Goal: Task Accomplishment & Management: Complete application form

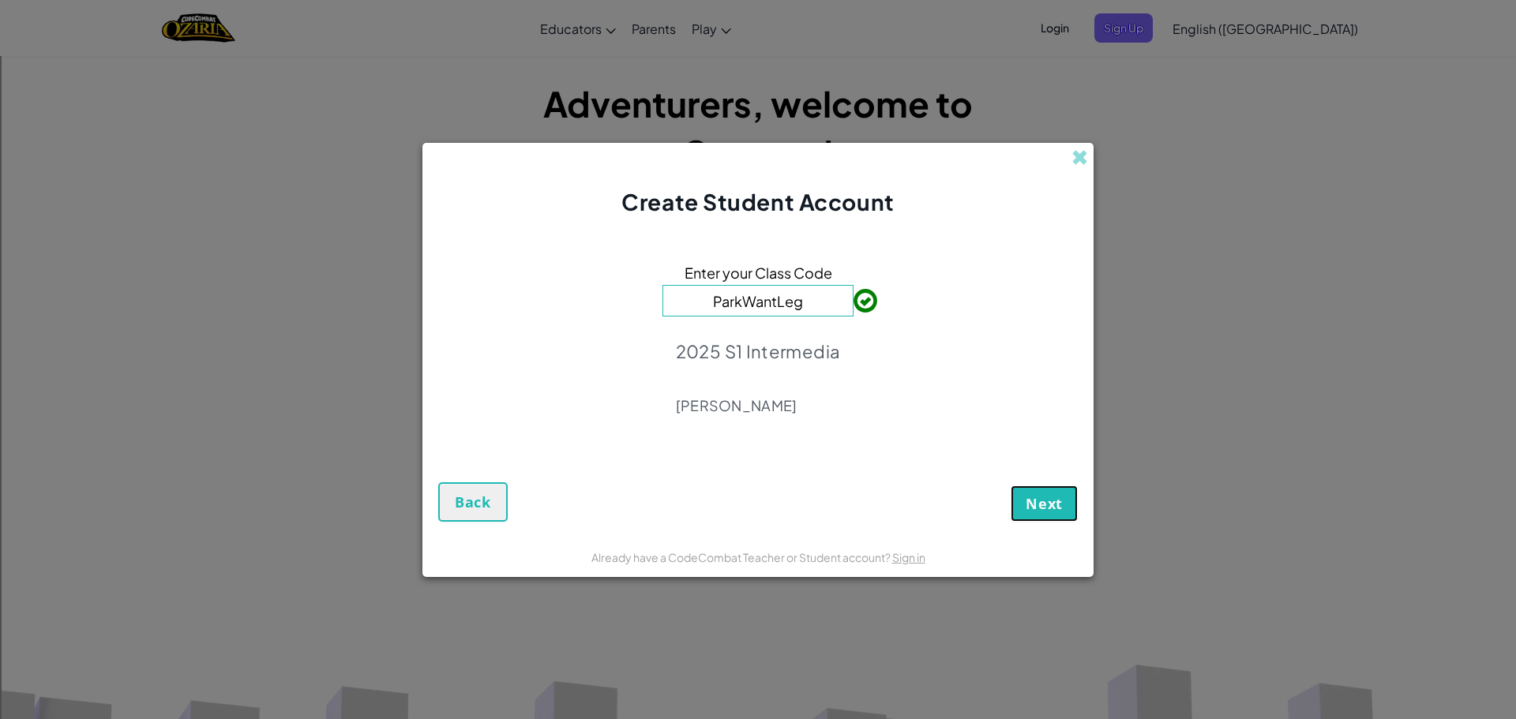
click at [1054, 495] on span "Next" at bounding box center [1044, 503] width 37 height 19
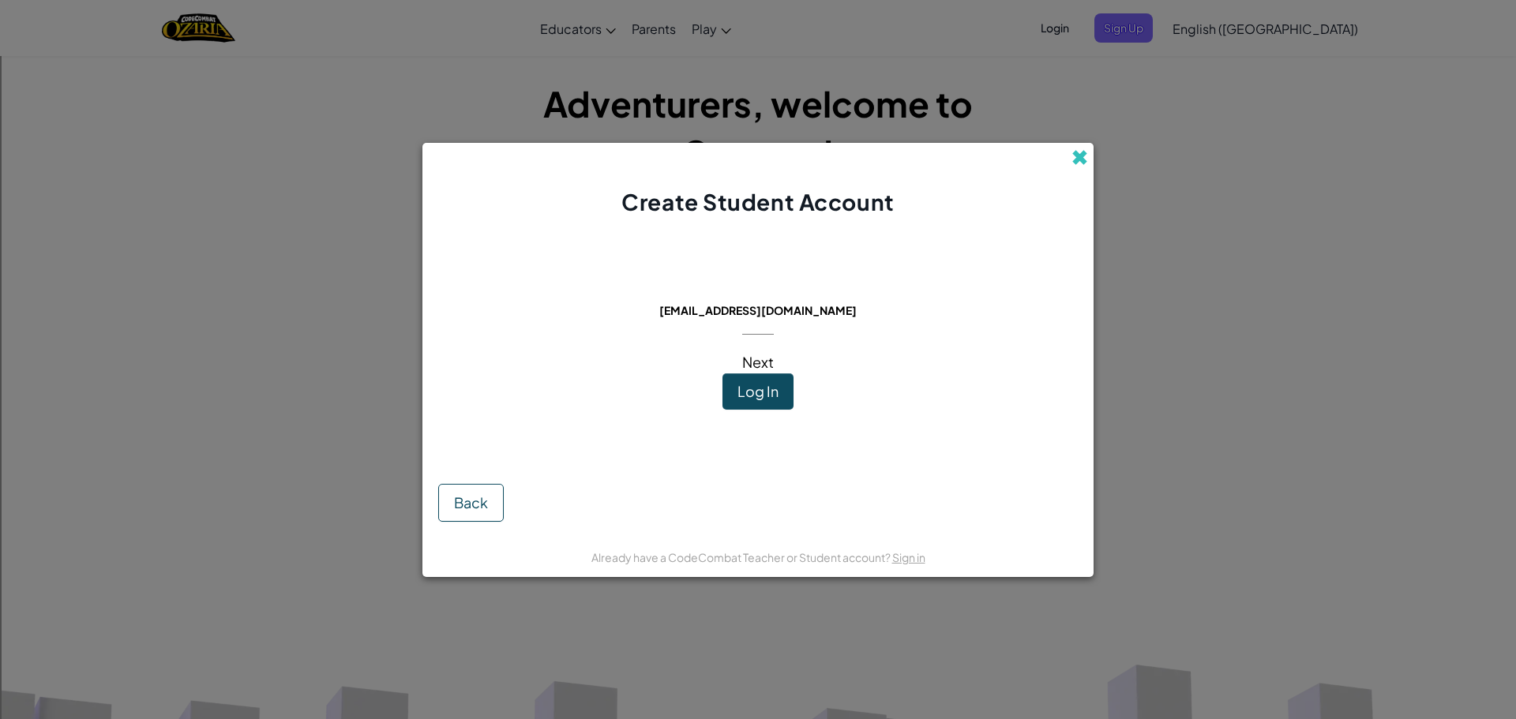
click at [1078, 152] on span at bounding box center [1079, 157] width 17 height 17
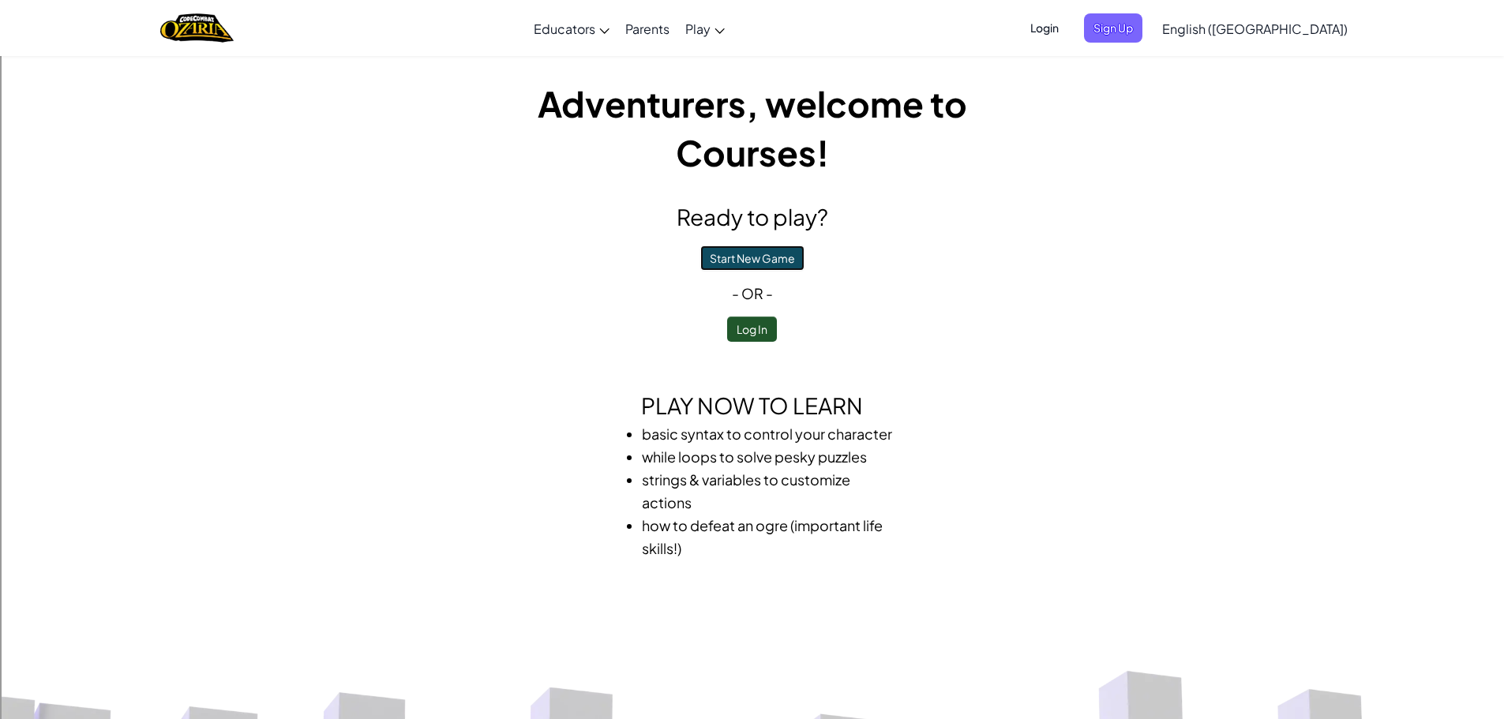
click at [765, 254] on button "Start New Game" at bounding box center [752, 258] width 104 height 25
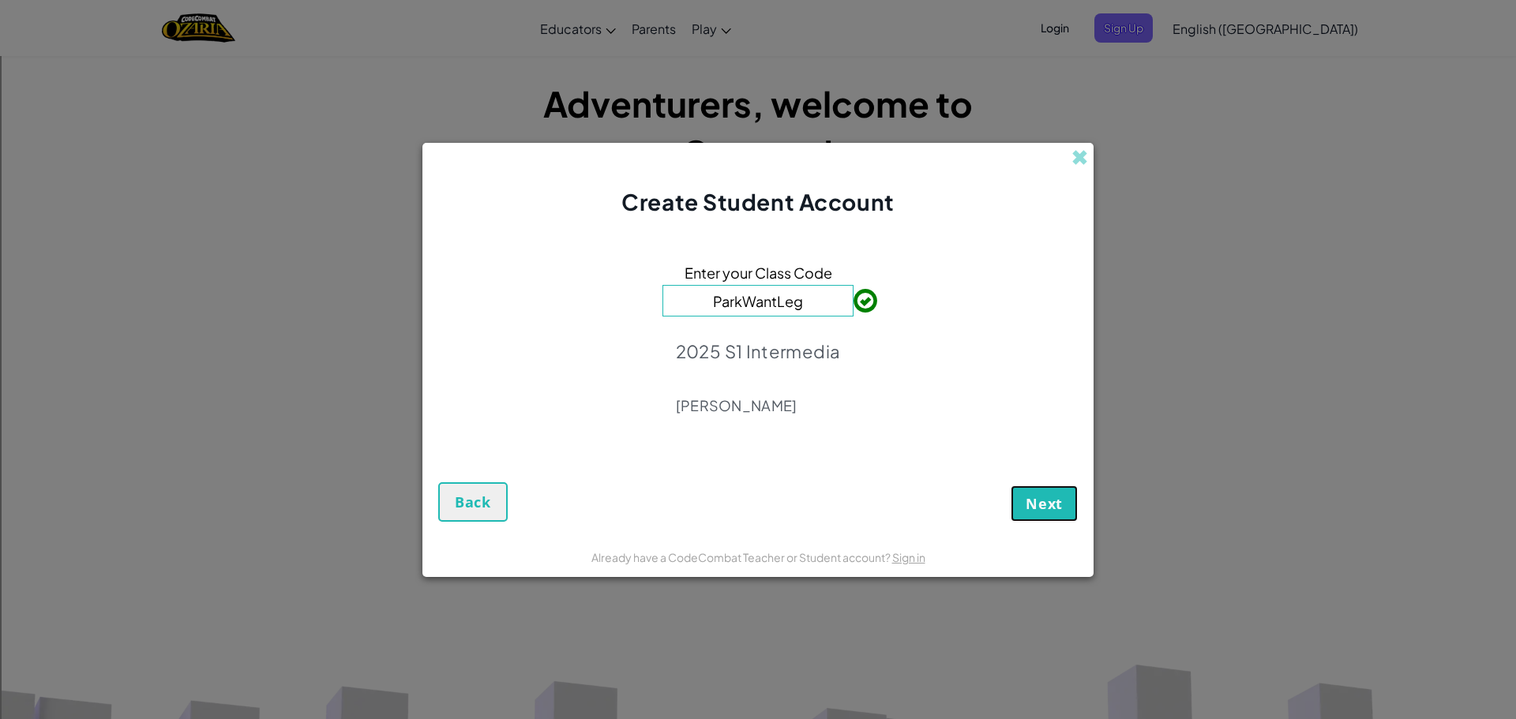
click at [1055, 494] on span "Next" at bounding box center [1044, 503] width 37 height 19
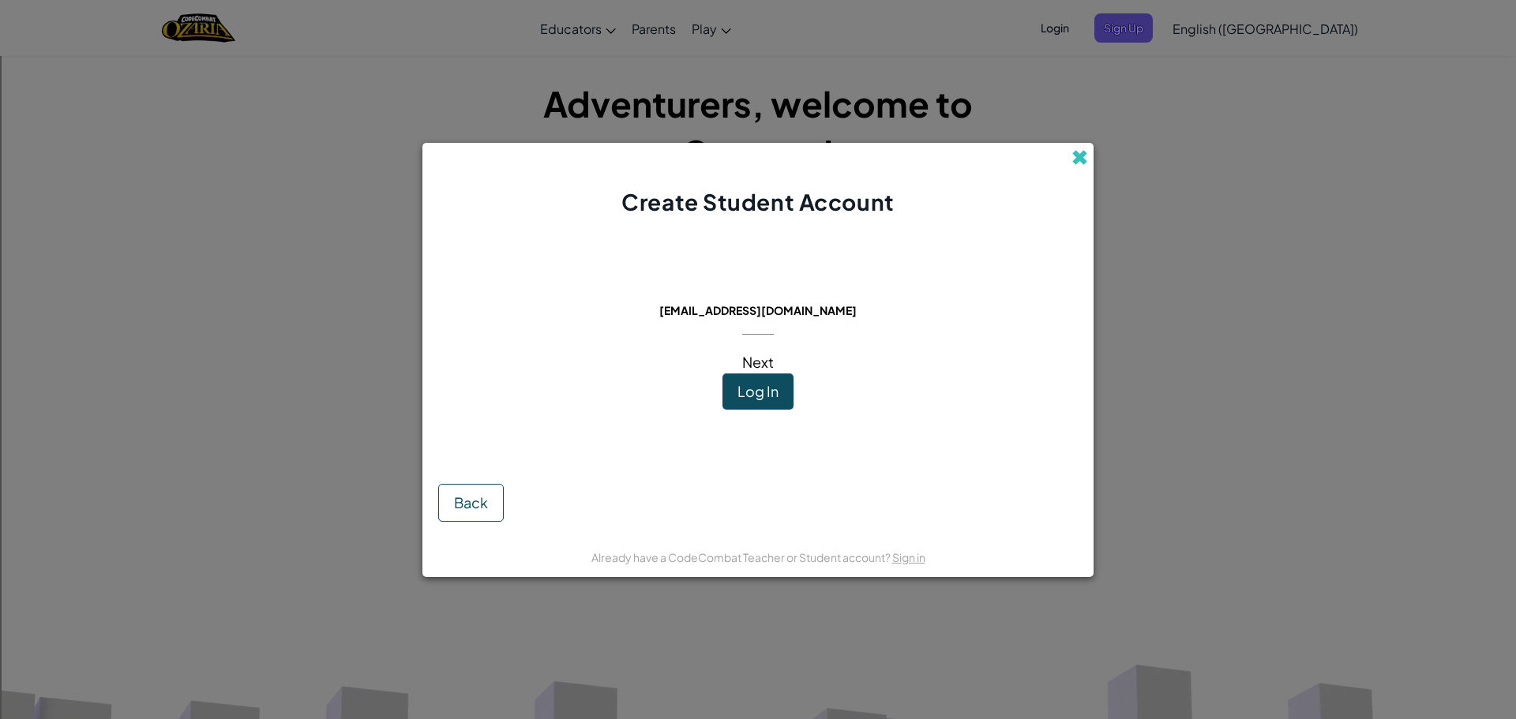
click at [1078, 163] on span at bounding box center [1079, 157] width 17 height 17
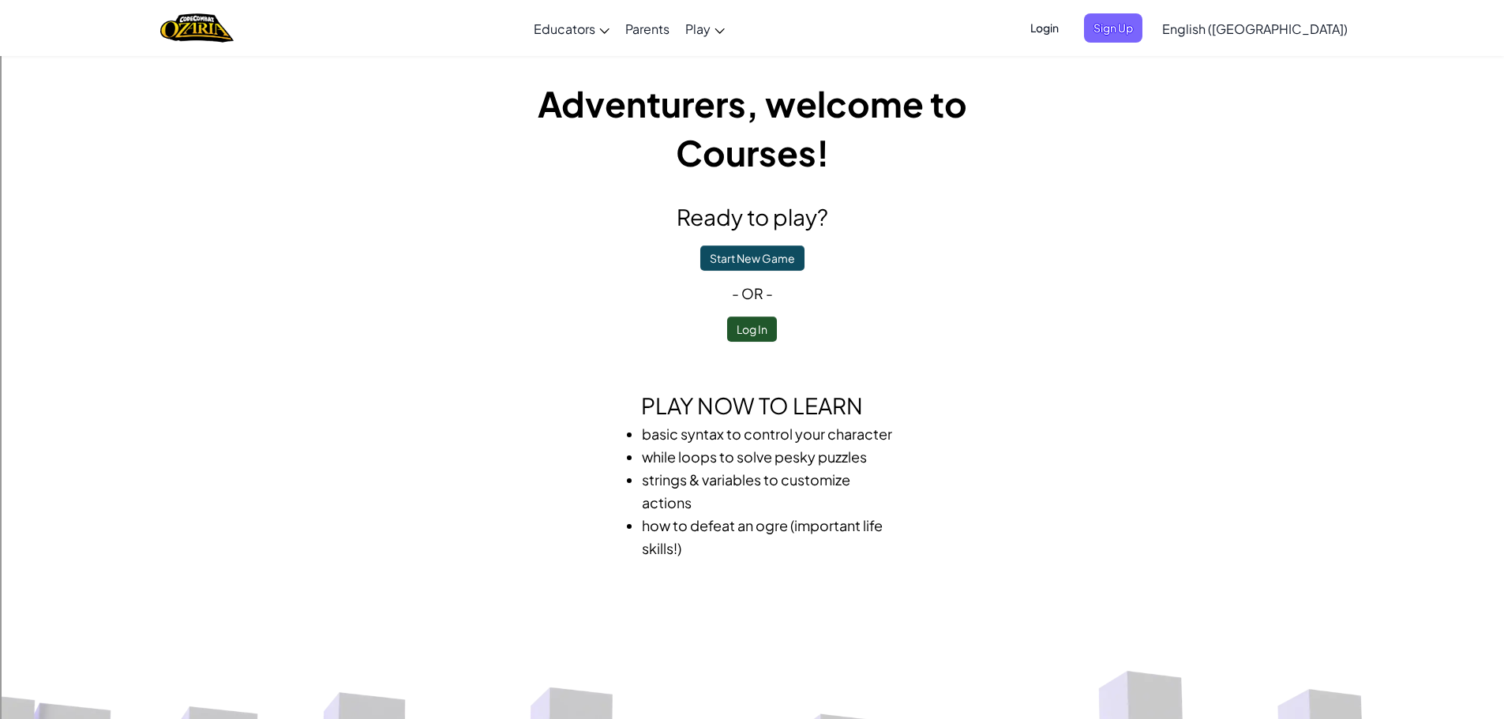
click at [1068, 21] on span "Login" at bounding box center [1044, 27] width 47 height 29
